Goal: Information Seeking & Learning: Learn about a topic

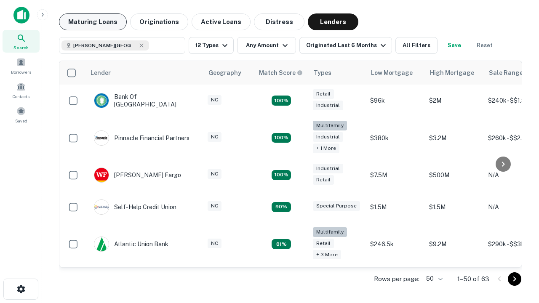
click at [93, 22] on button "Maturing Loans" at bounding box center [93, 21] width 68 height 17
